Goal: Task Accomplishment & Management: Complete application form

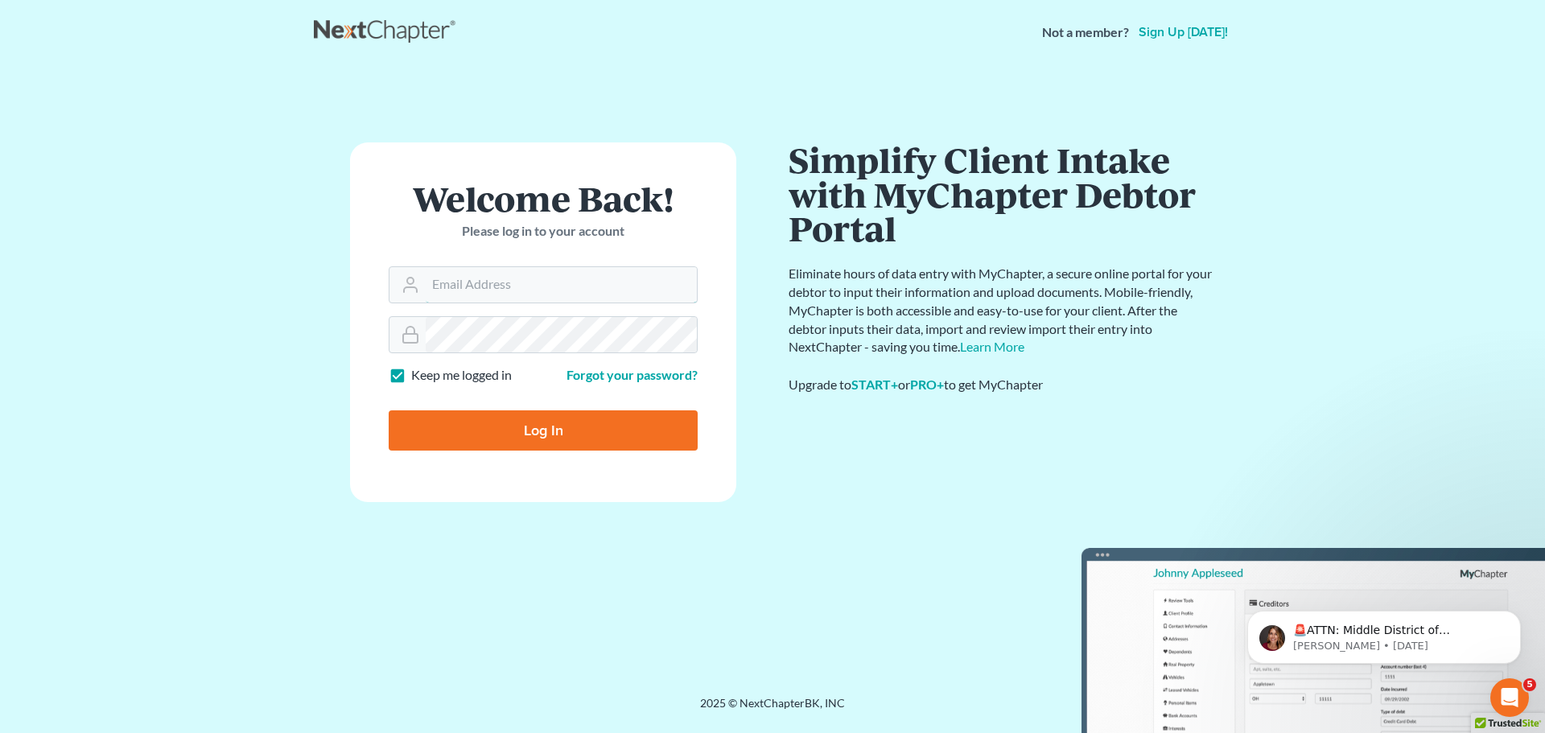
type input "Robertaltagen@altagenlaw.com"
click at [564, 438] on input "Log In" at bounding box center [543, 430] width 309 height 40
type input "Thinking..."
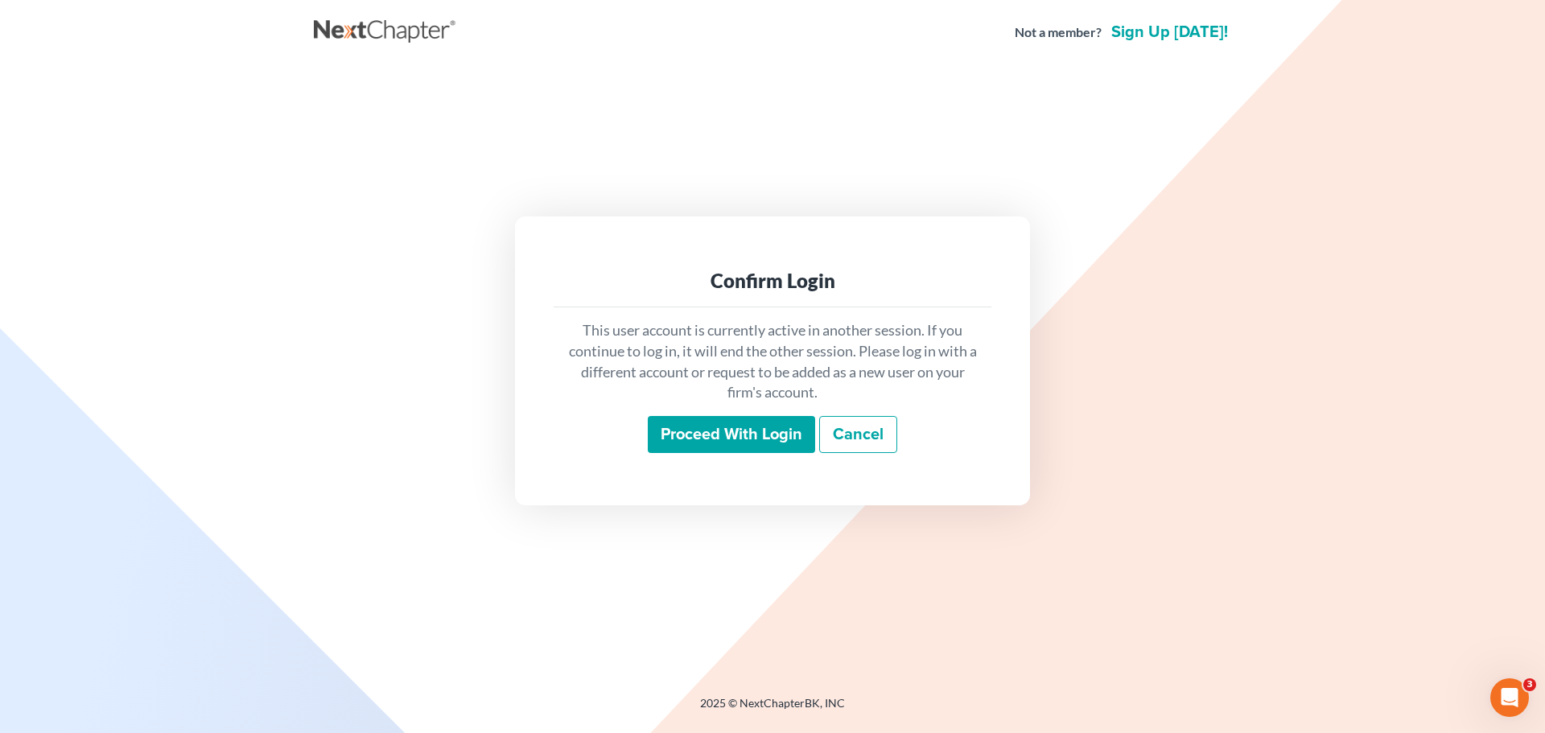
click at [725, 439] on input "Proceed with login" at bounding box center [731, 434] width 167 height 37
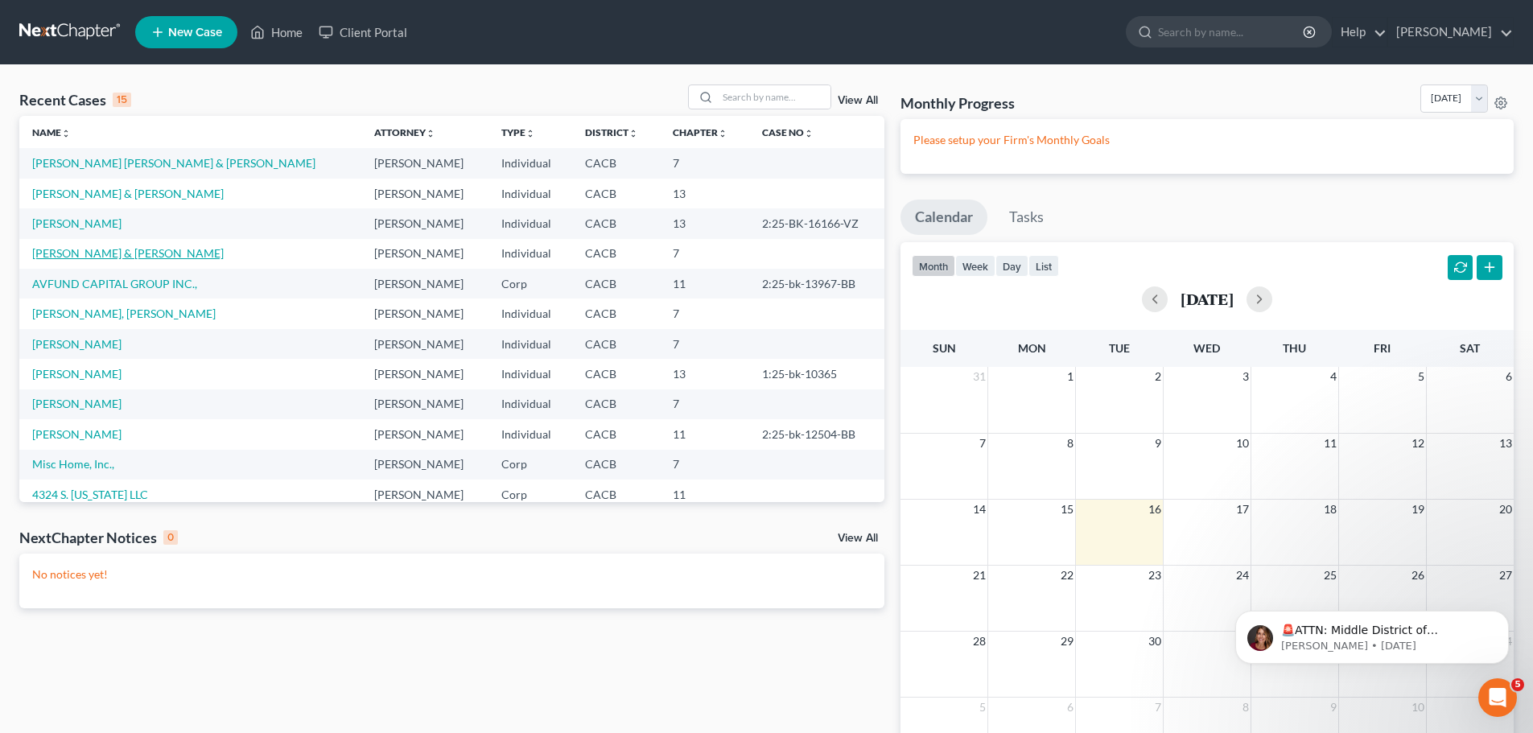
click at [97, 258] on link "[PERSON_NAME] & [PERSON_NAME]" at bounding box center [128, 253] width 192 height 14
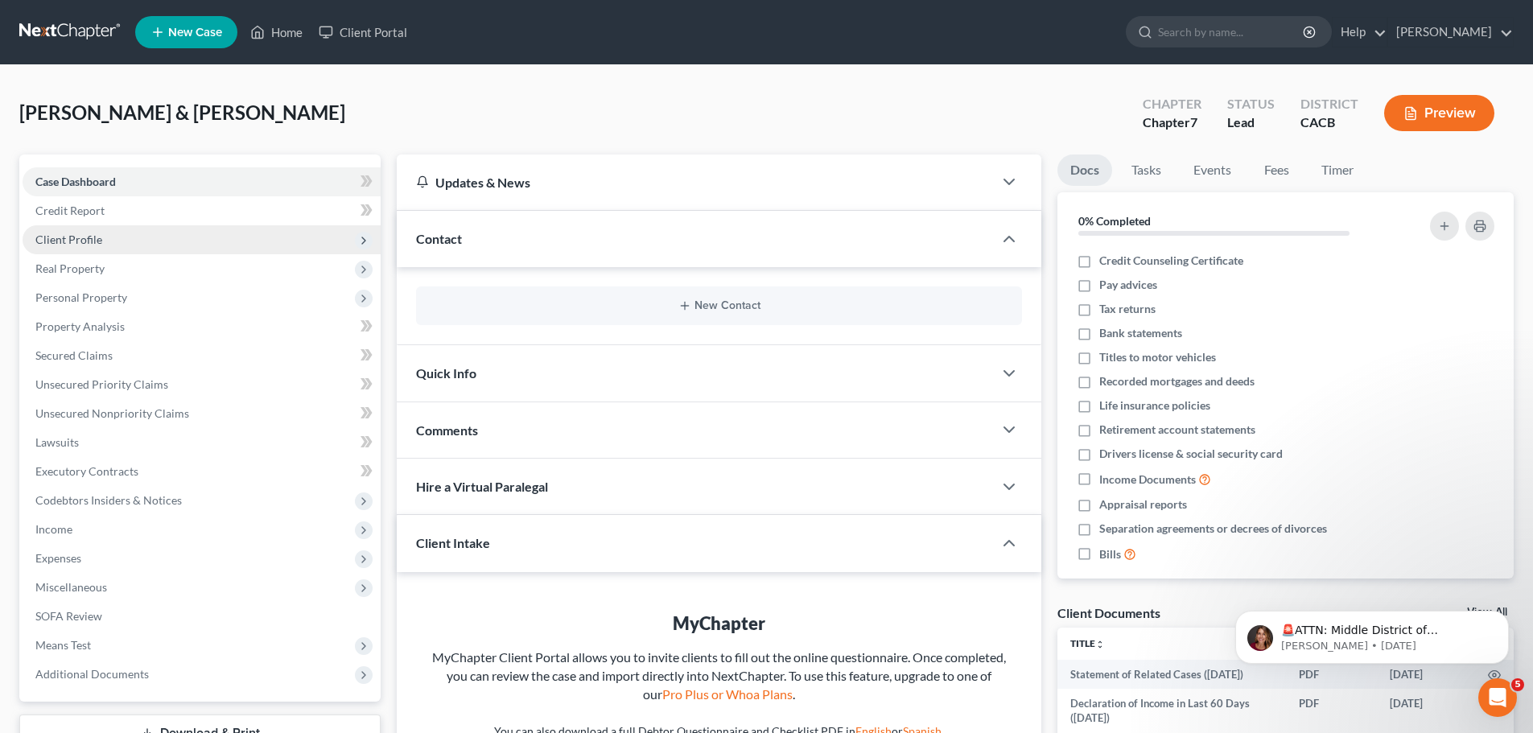
click at [61, 241] on span "Client Profile" at bounding box center [68, 240] width 67 height 14
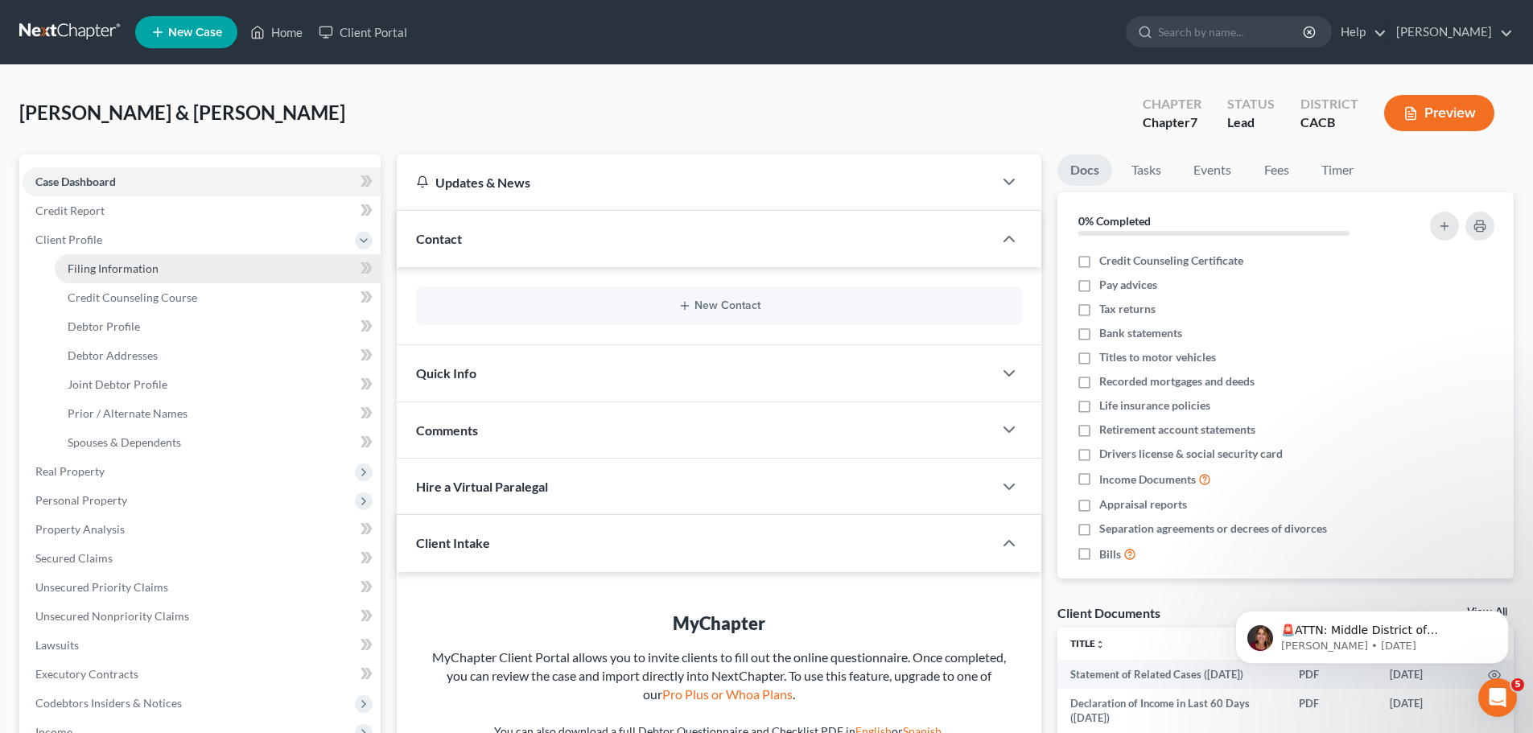
click at [114, 273] on span "Filing Information" at bounding box center [113, 269] width 91 height 14
select select "0"
select select "3"
select select "1"
select select "0"
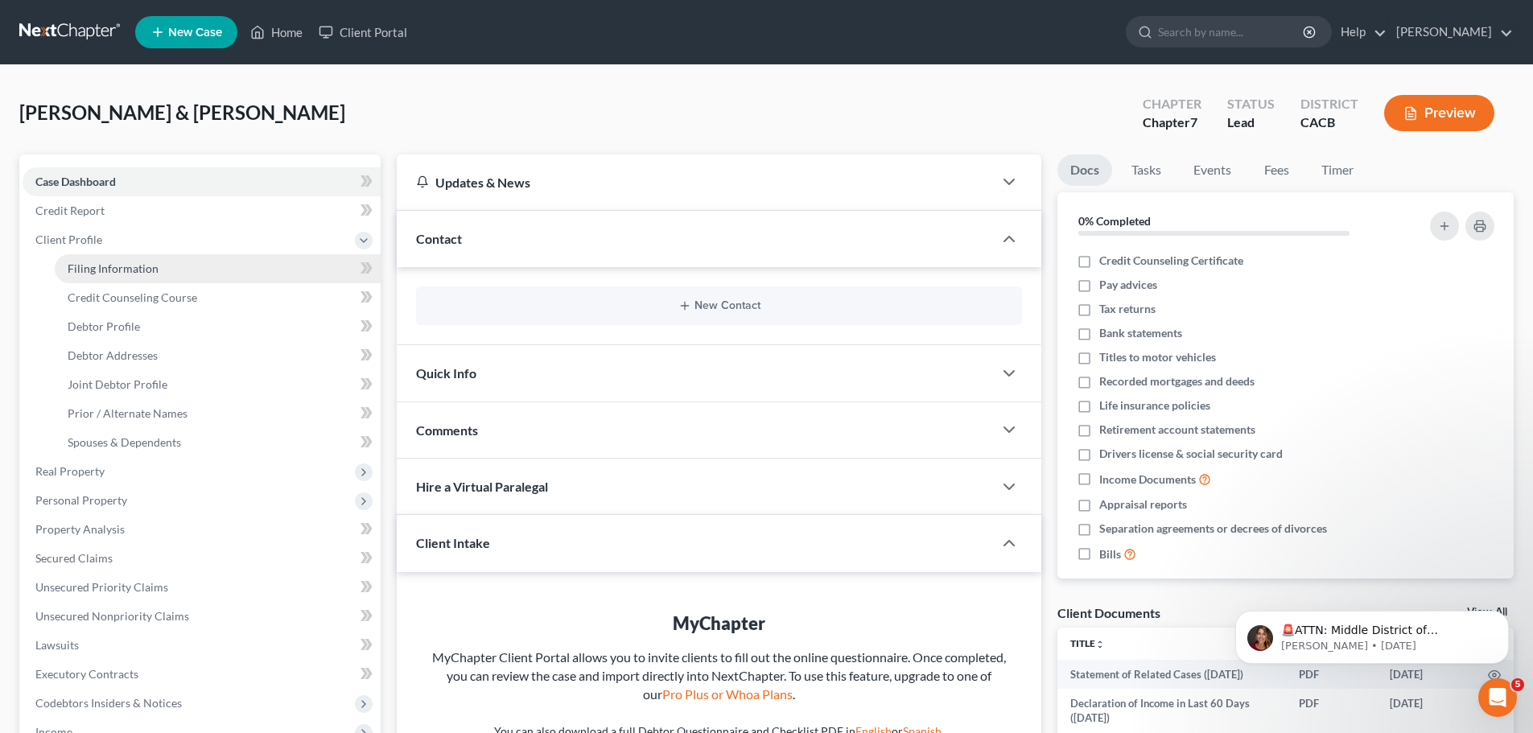
select select "4"
select select "1"
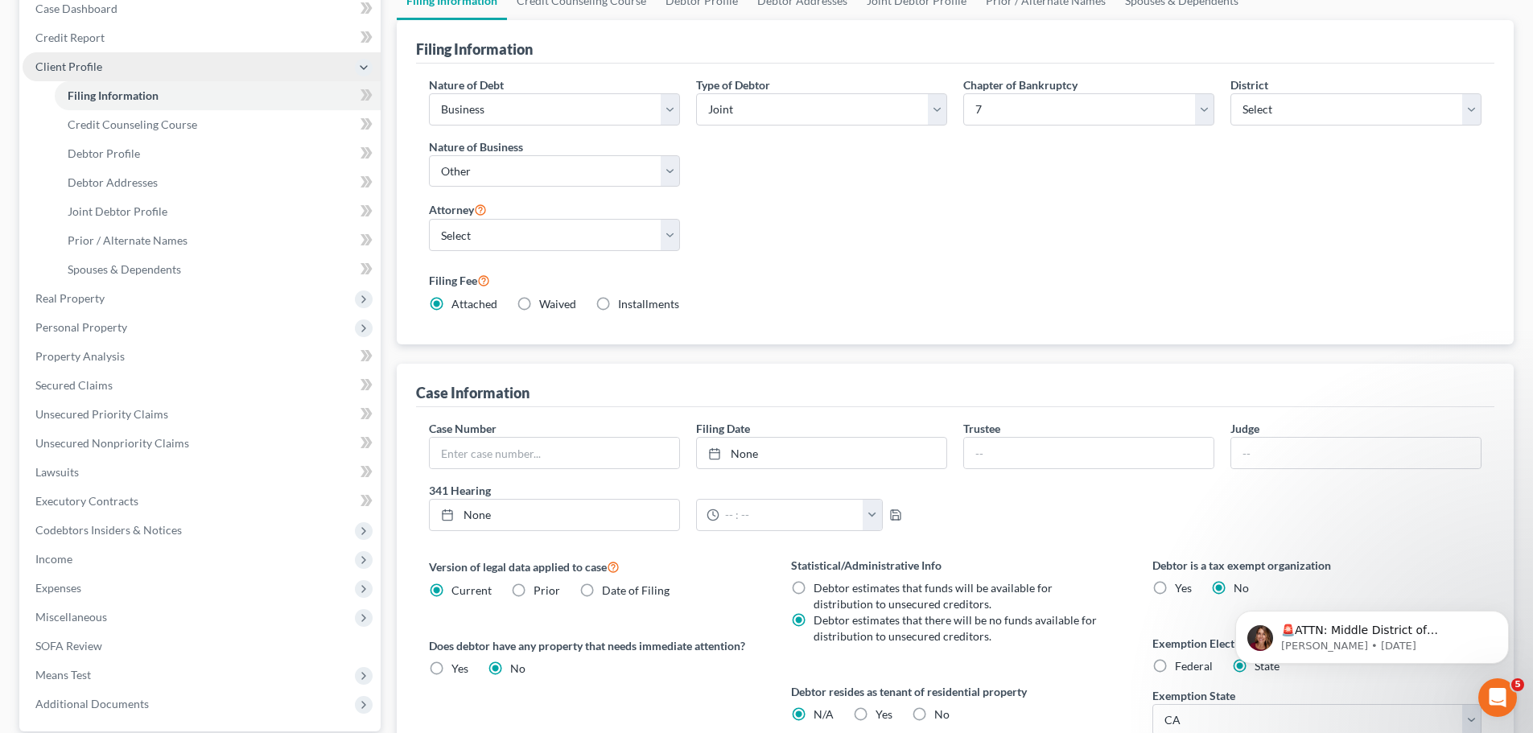
scroll to position [80, 0]
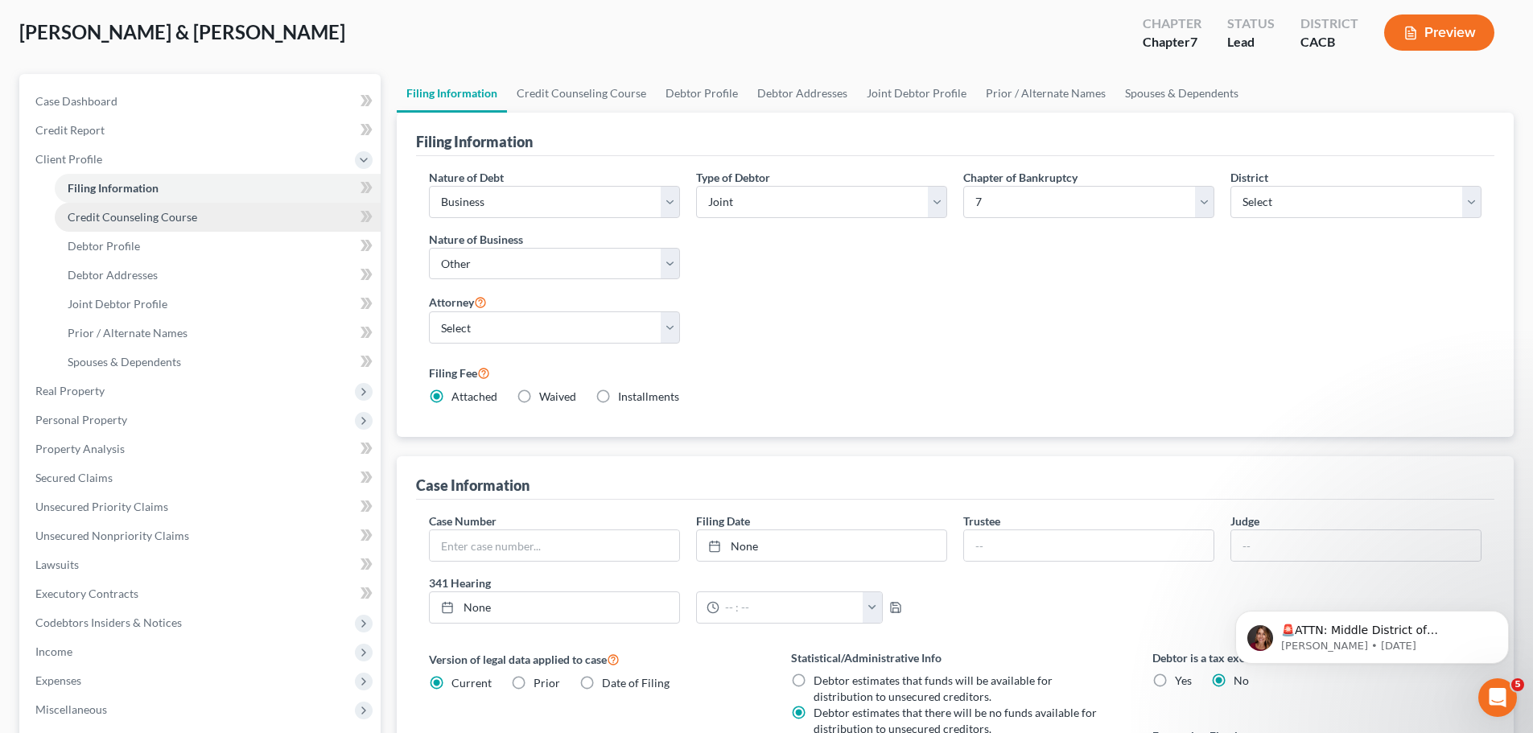
click at [200, 212] on link "Credit Counseling Course" at bounding box center [218, 217] width 326 height 29
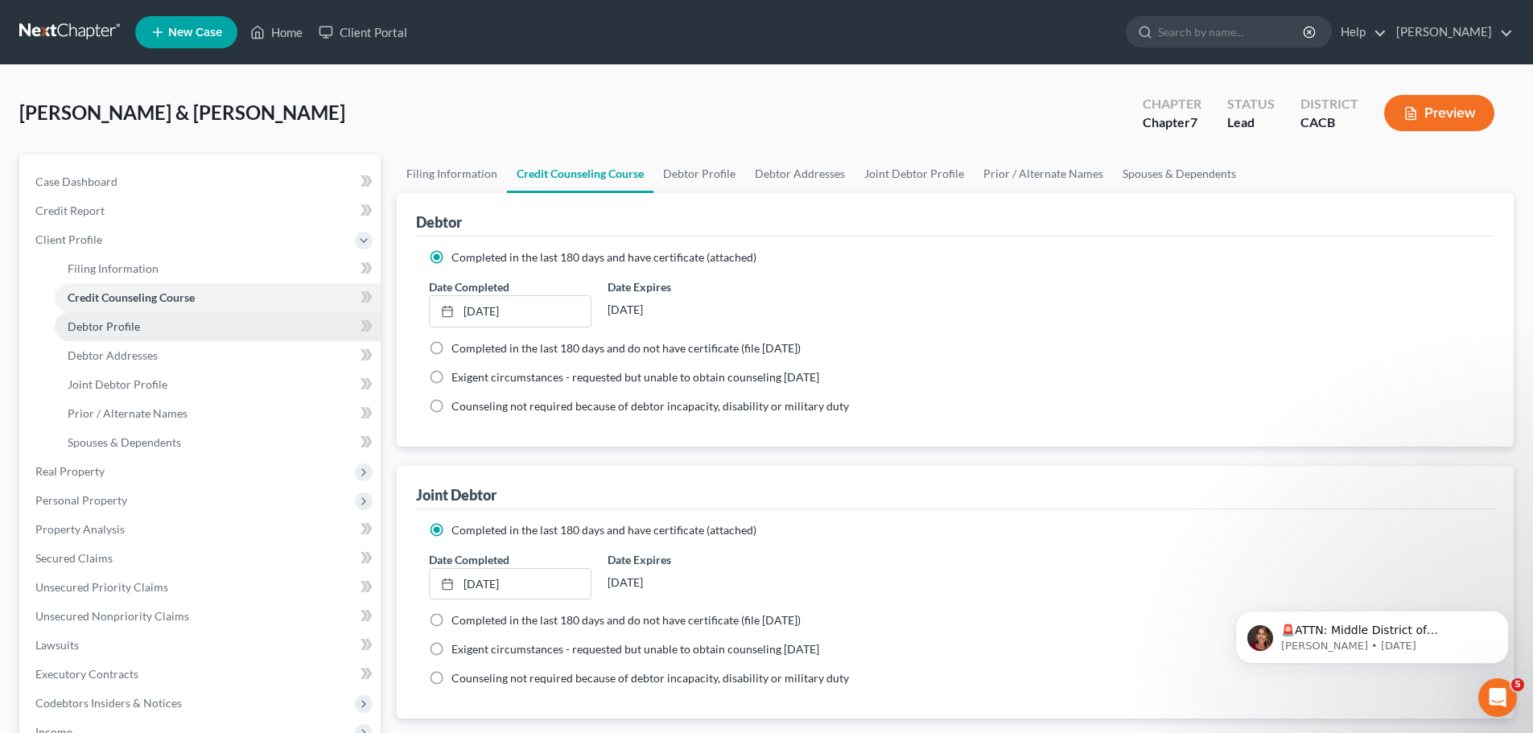
click at [156, 316] on link "Debtor Profile" at bounding box center [218, 326] width 326 height 29
select select "1"
select select "2"
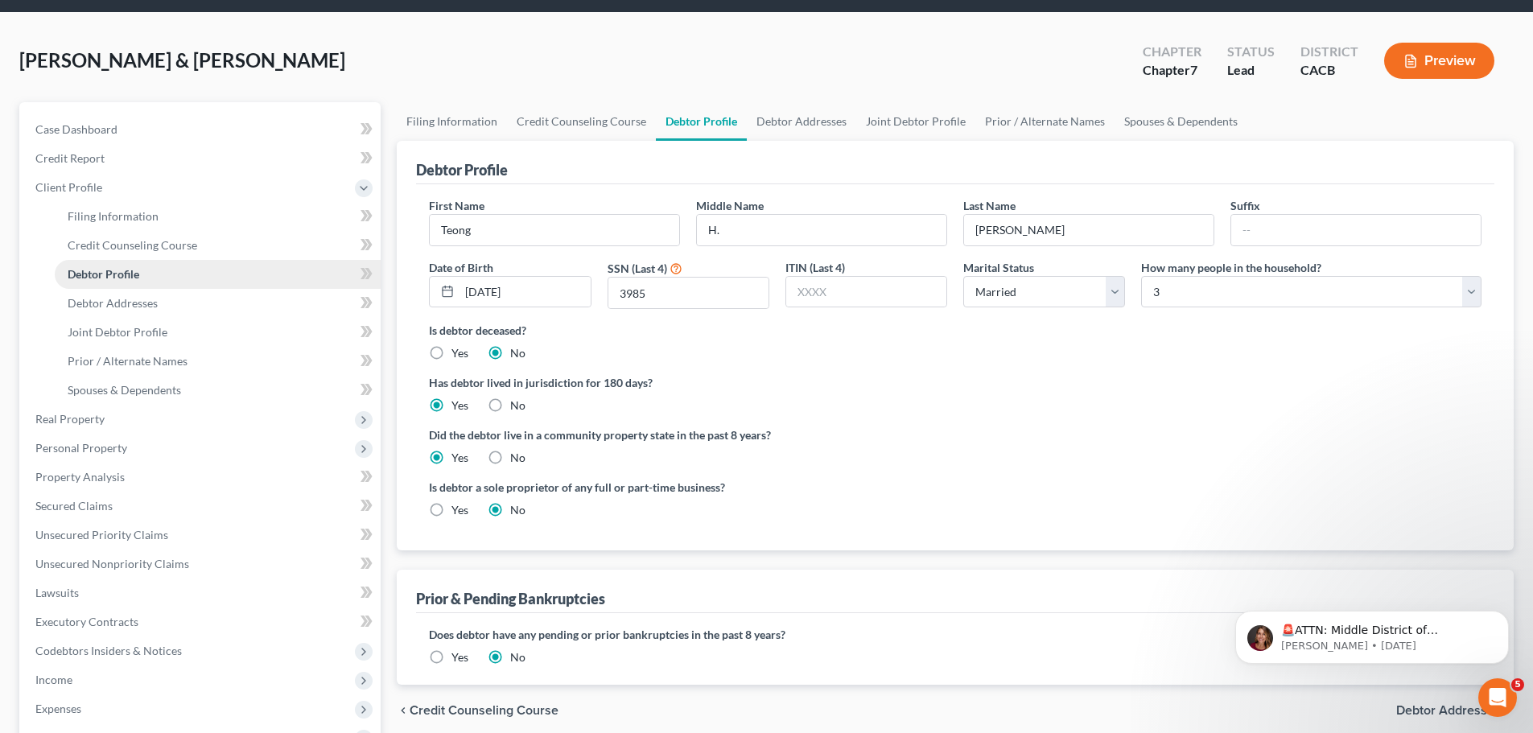
scroll to position [80, 0]
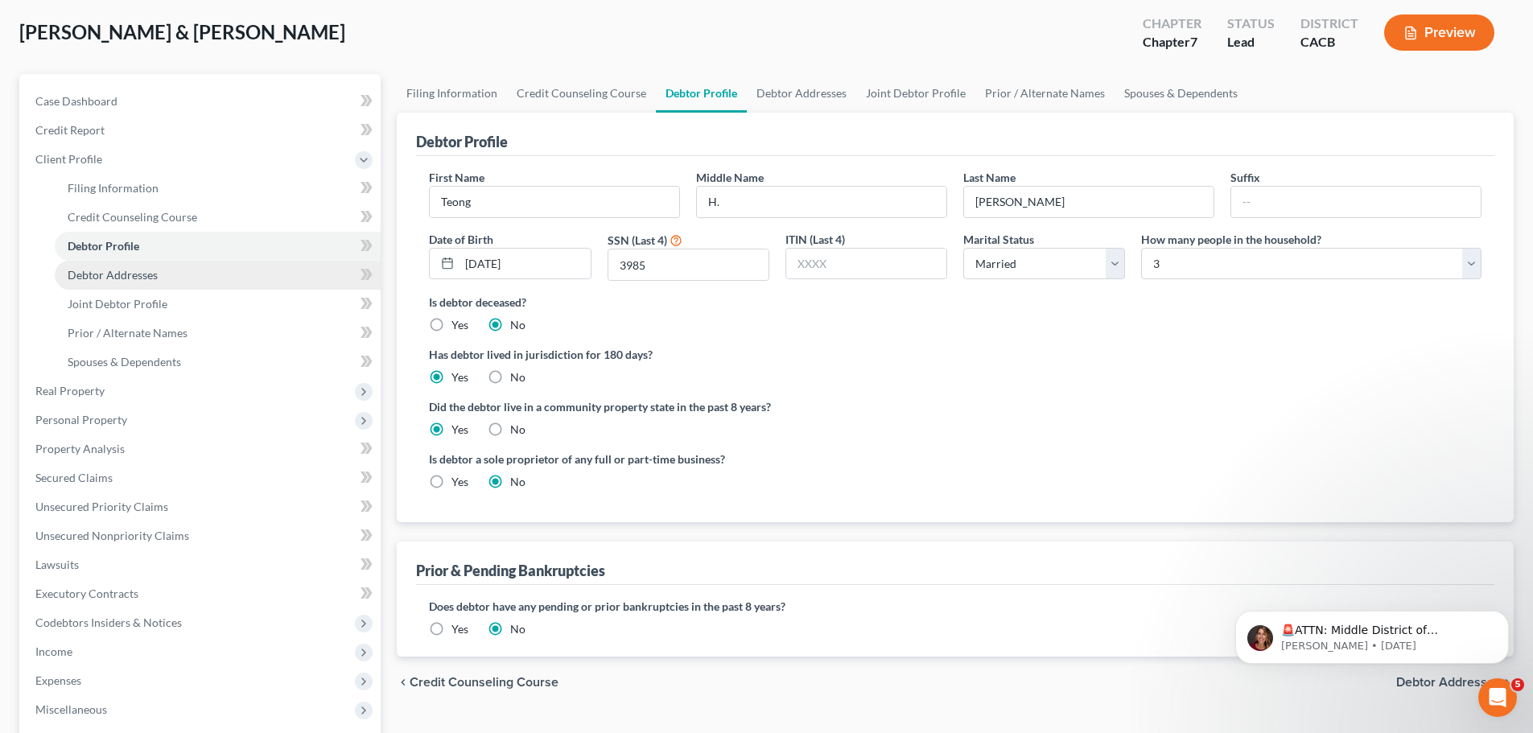
click at [184, 279] on link "Debtor Addresses" at bounding box center [218, 275] width 326 height 29
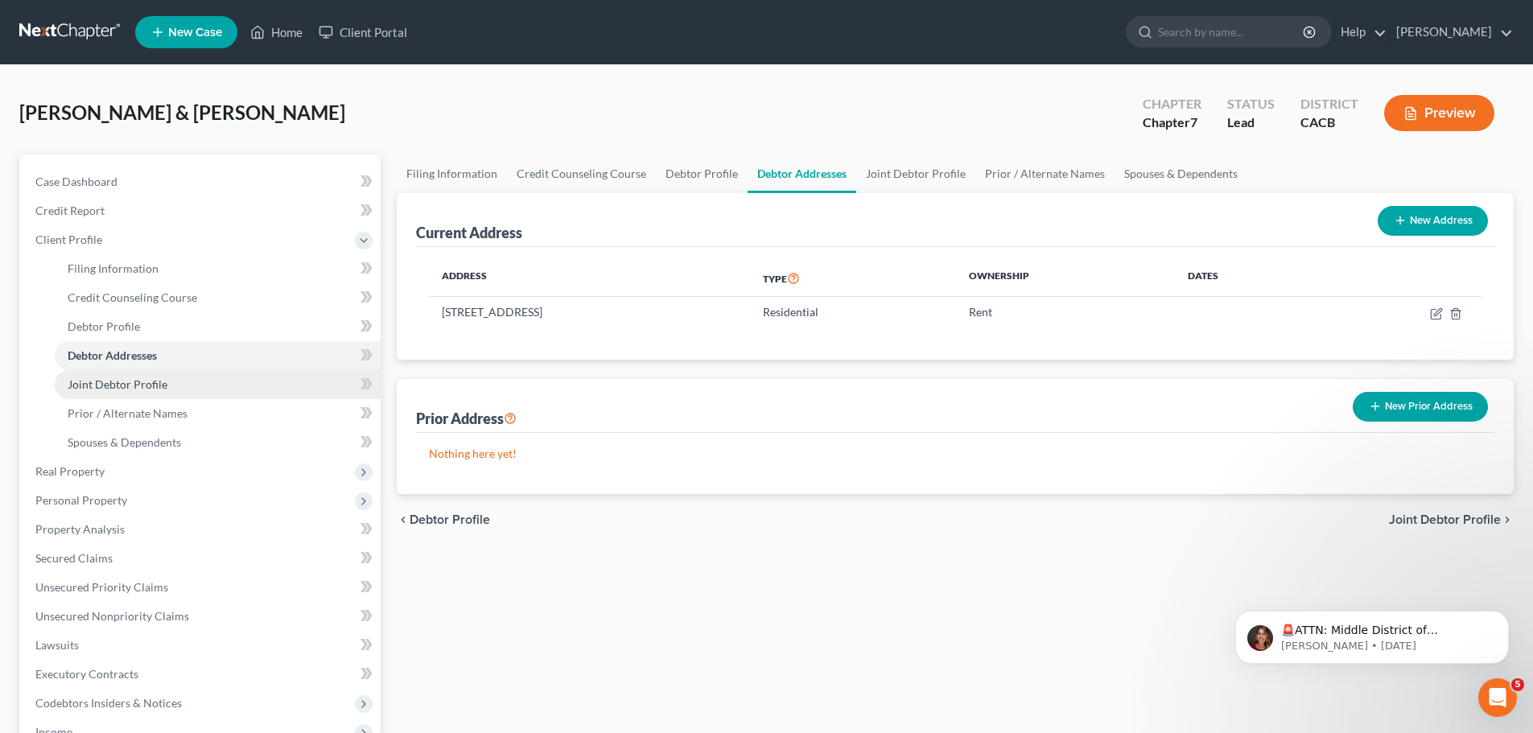
click at [131, 388] on span "Joint Debtor Profile" at bounding box center [118, 384] width 100 height 14
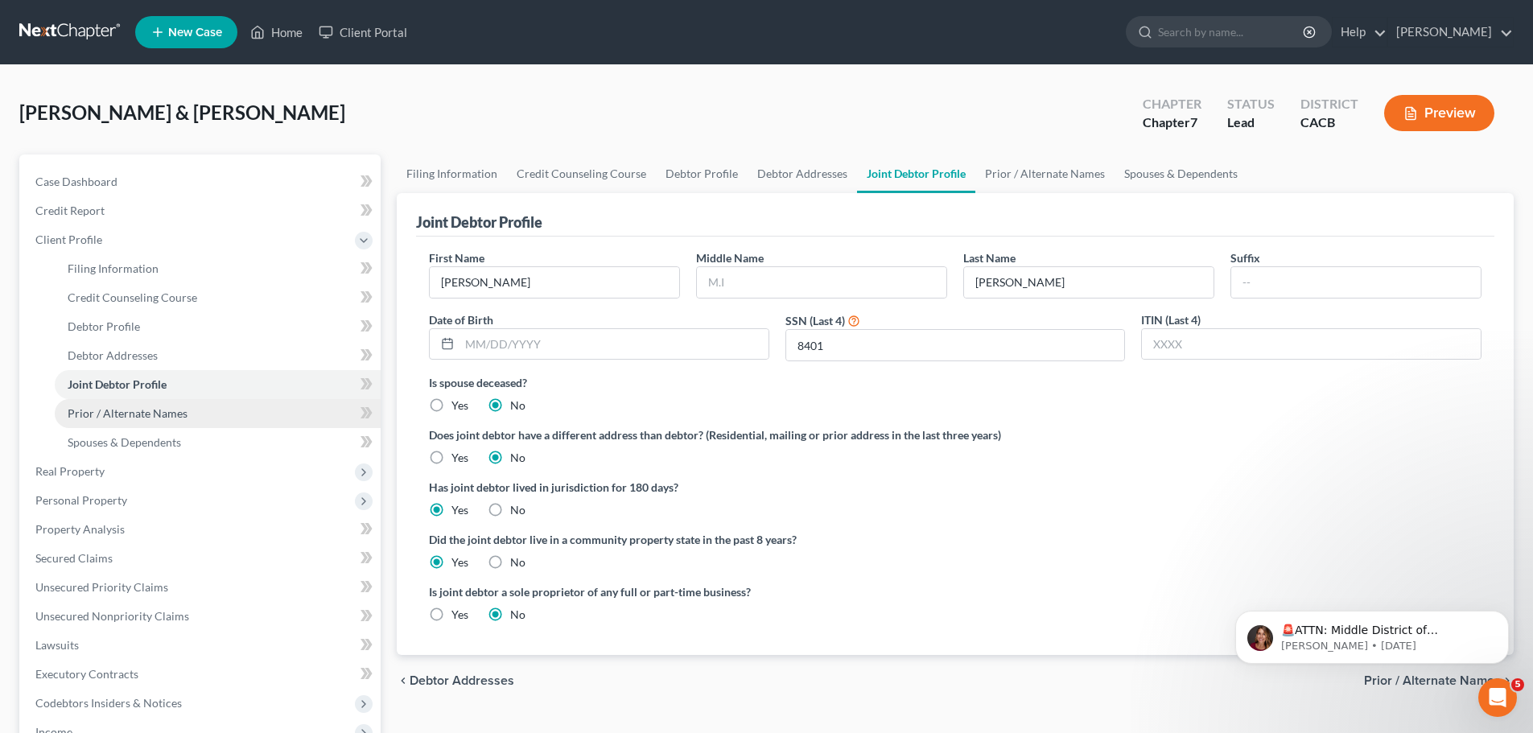
click at [154, 418] on span "Prior / Alternate Names" at bounding box center [128, 413] width 120 height 14
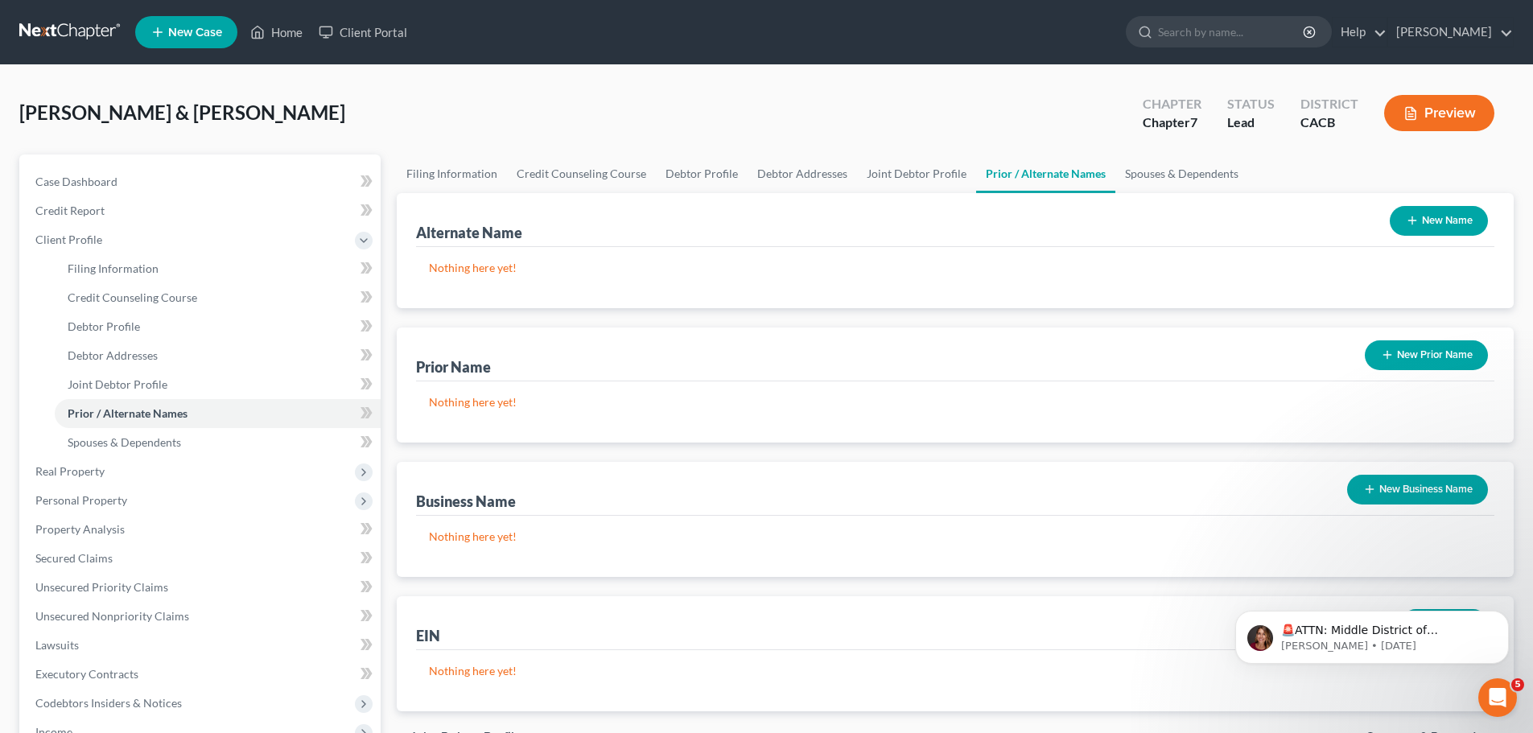
click at [1440, 490] on button "New Business Name" at bounding box center [1417, 490] width 141 height 30
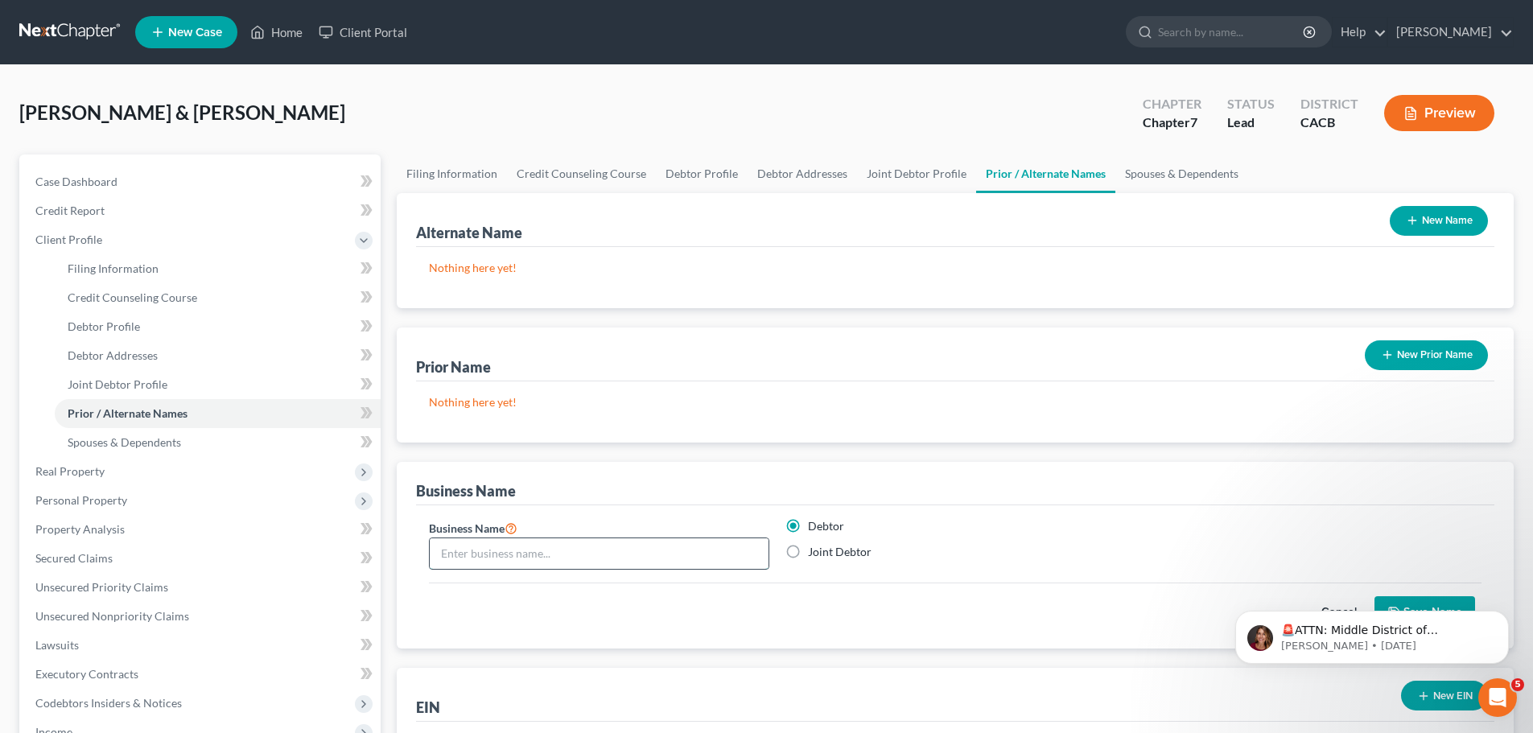
click at [588, 558] on input "text" at bounding box center [599, 553] width 339 height 31
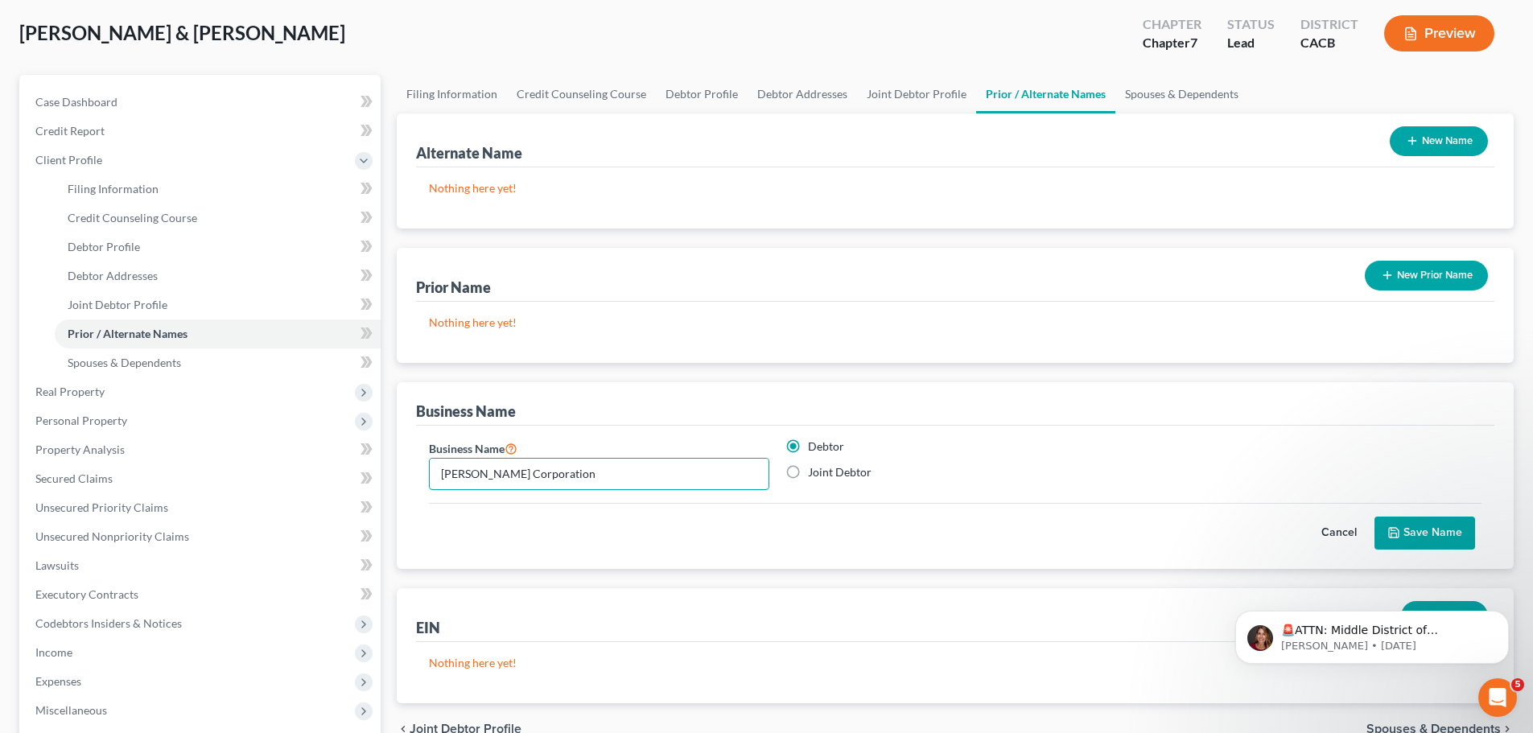
scroll to position [80, 0]
type input "[PERSON_NAME] Corporation"
click at [1425, 533] on button "Save Name" at bounding box center [1425, 533] width 101 height 34
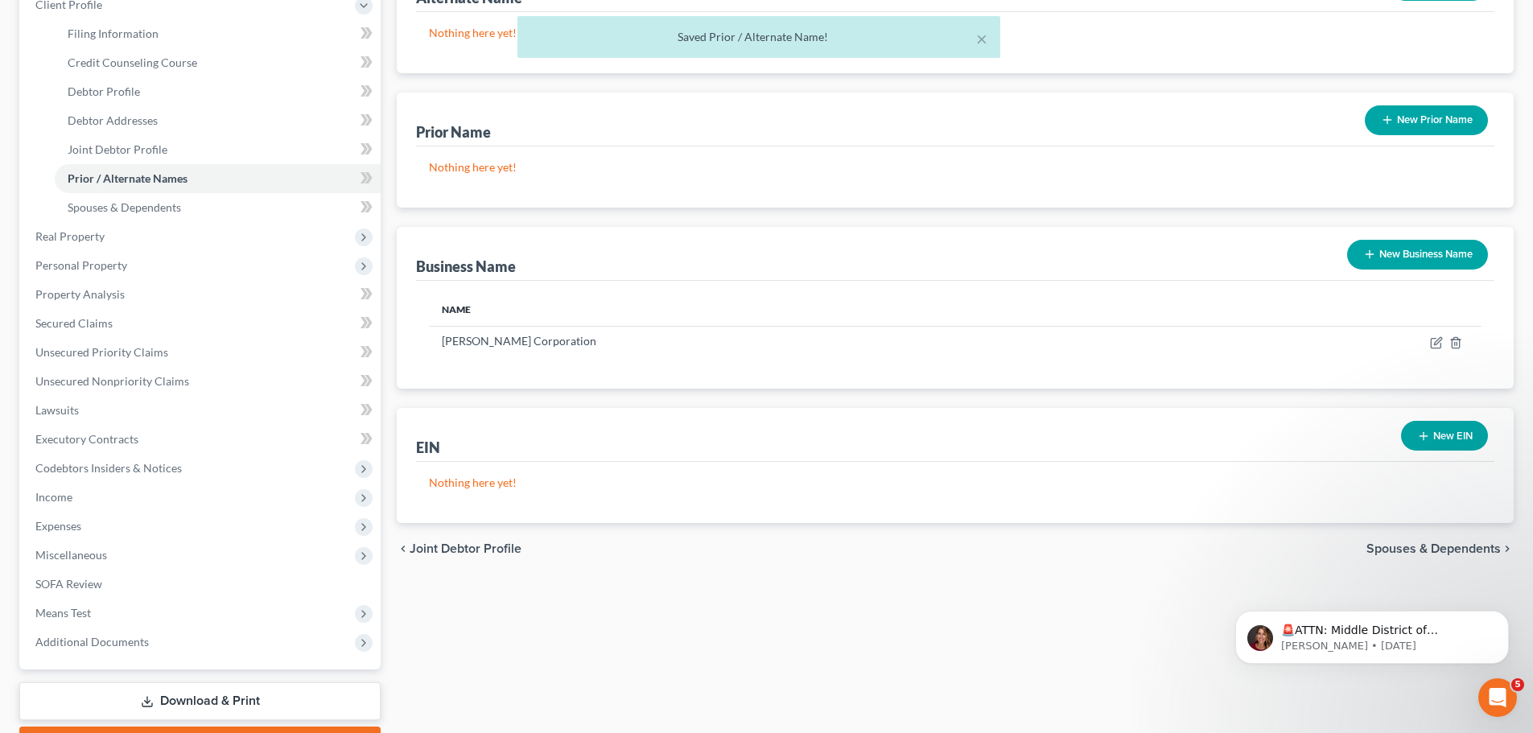
scroll to position [241, 0]
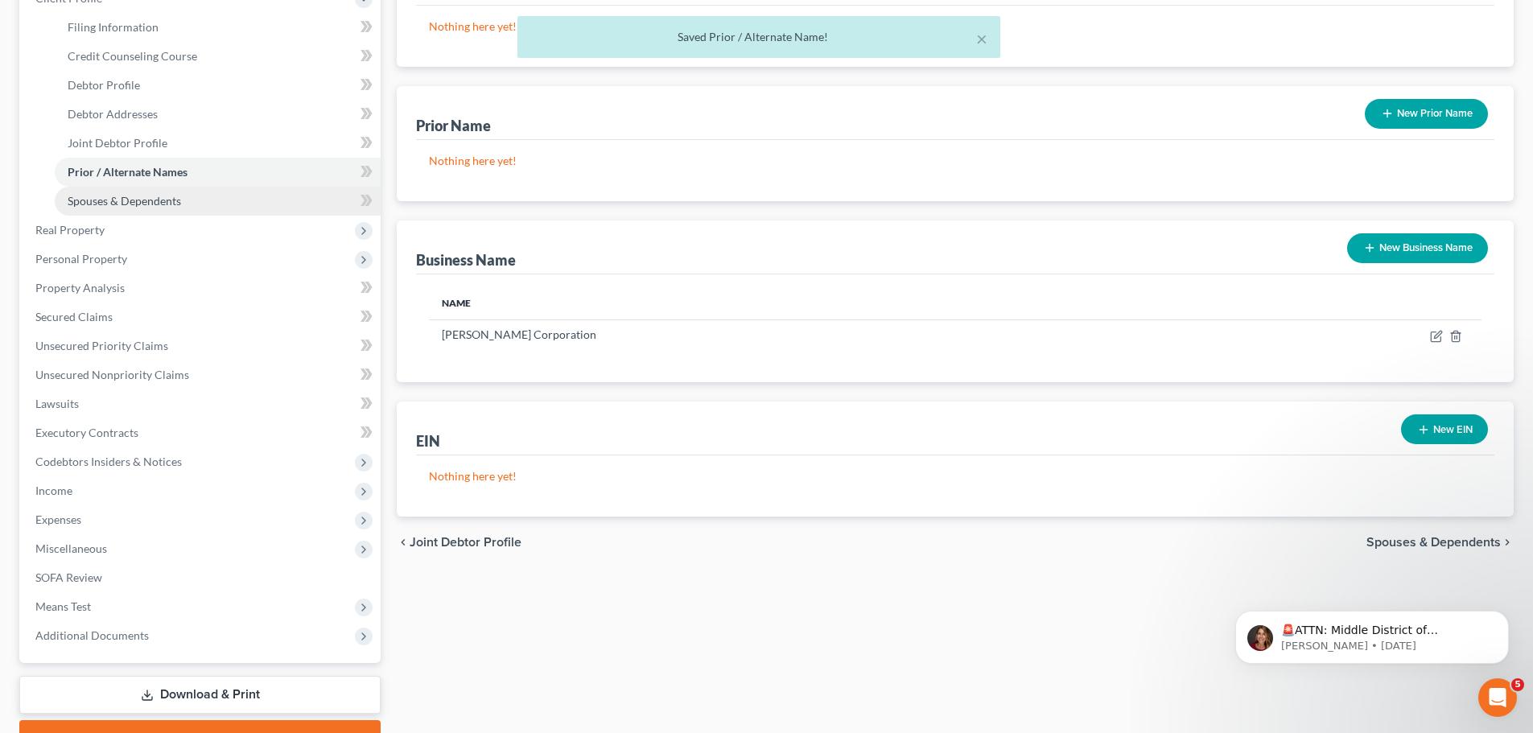
click at [92, 195] on span "Spouses & Dependents" at bounding box center [124, 201] width 113 height 14
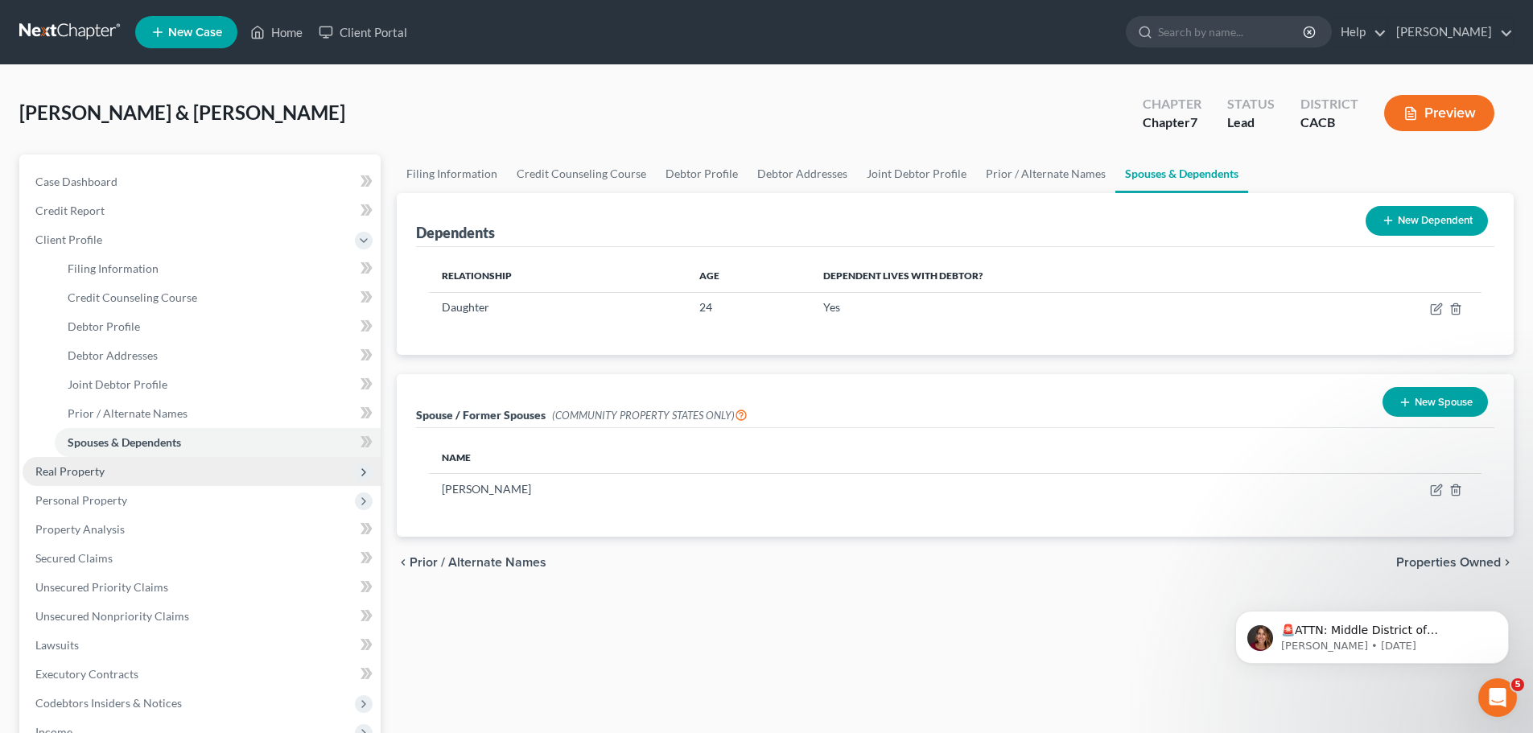
click at [52, 474] on span "Real Property" at bounding box center [69, 471] width 69 height 14
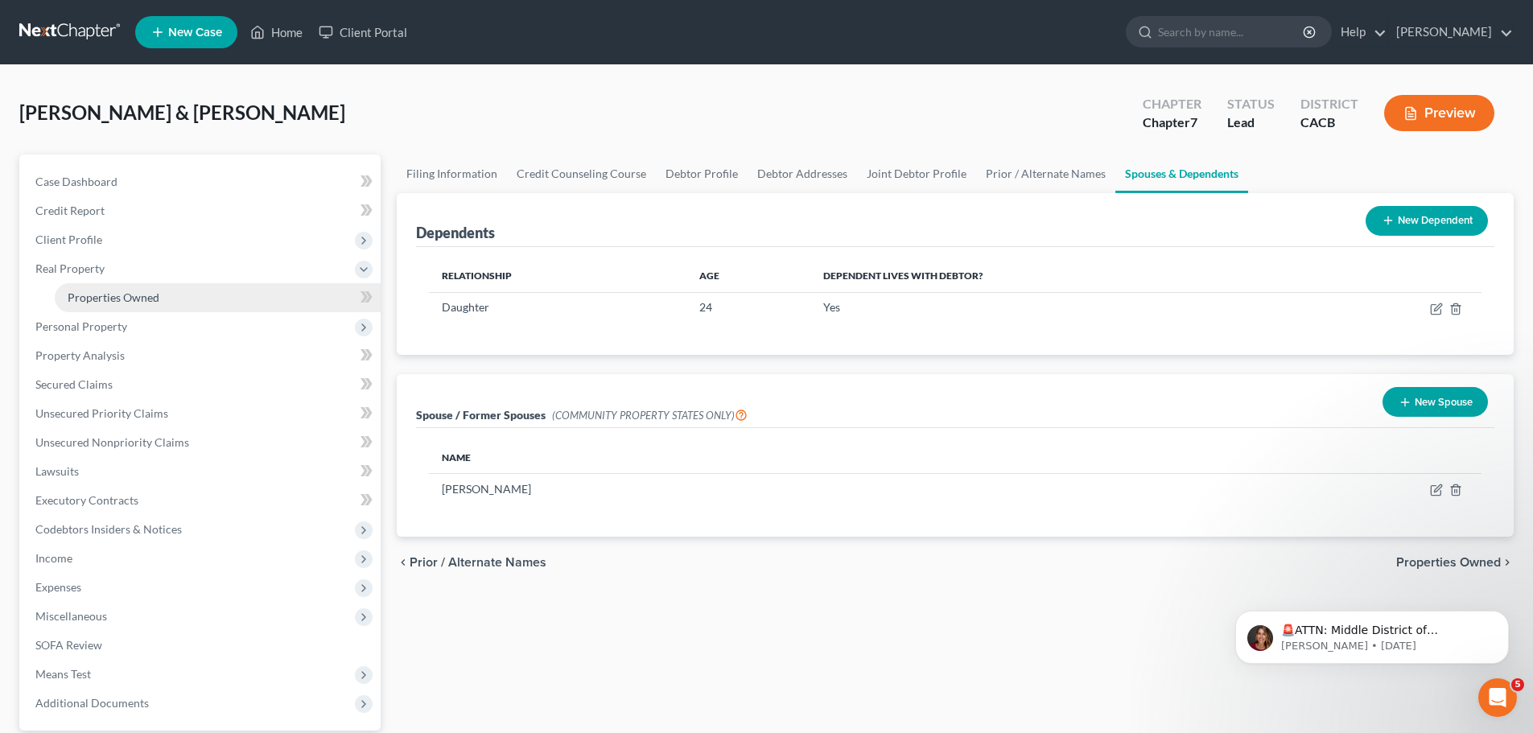
click at [113, 299] on span "Properties Owned" at bounding box center [114, 298] width 92 height 14
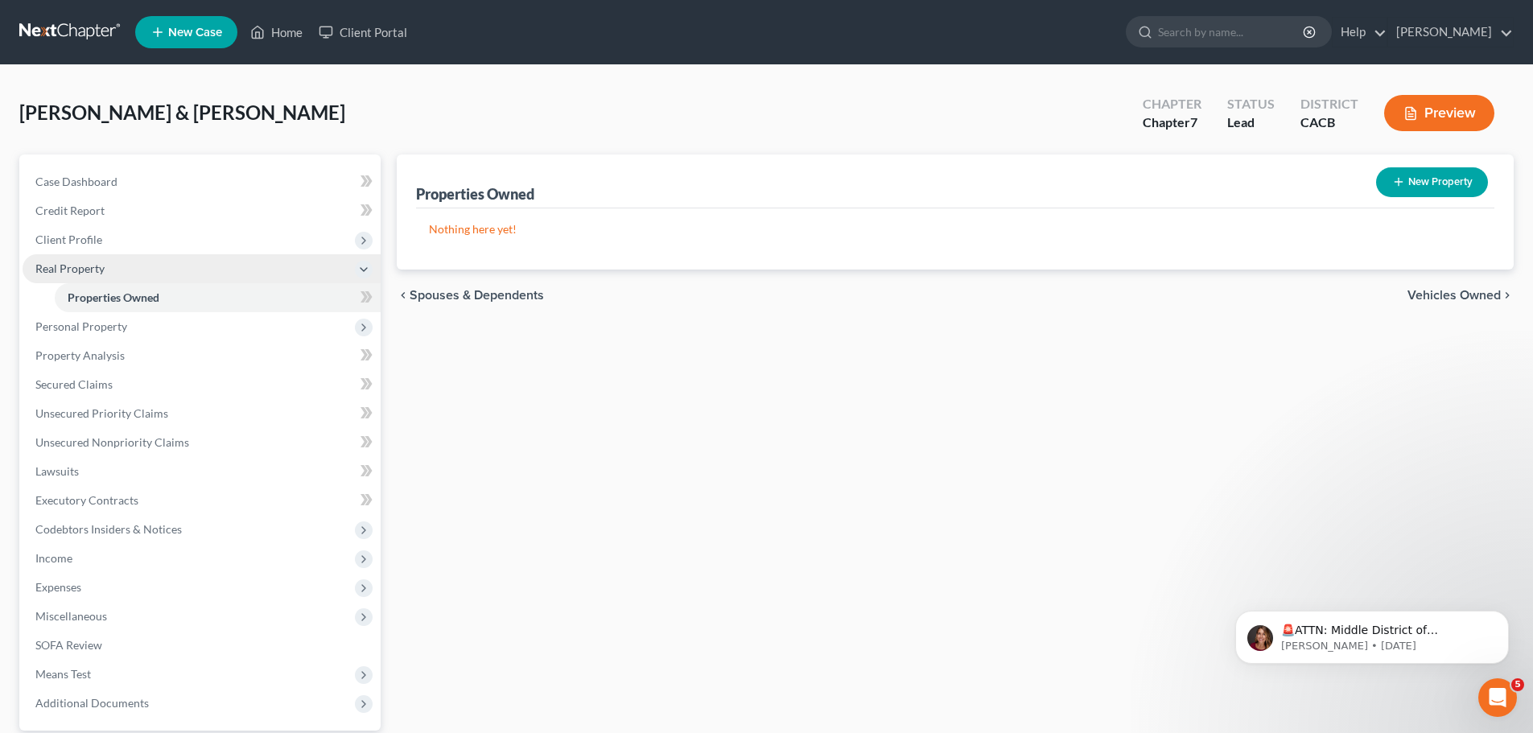
click at [61, 268] on span "Real Property" at bounding box center [69, 269] width 69 height 14
